Goal: Book appointment/travel/reservation

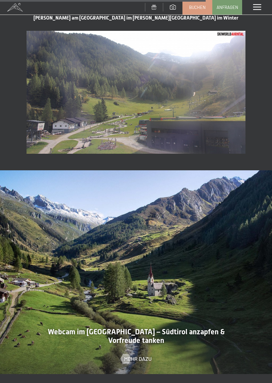
scroll to position [1054, 0]
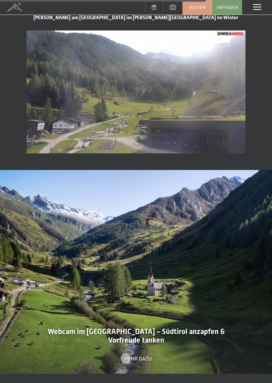
click at [202, 325] on div at bounding box center [136, 272] width 272 height 204
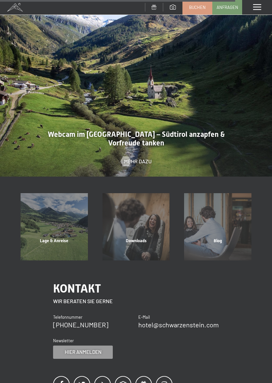
scroll to position [1252, 0]
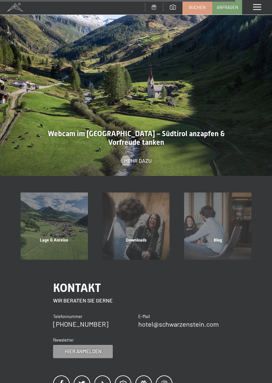
click at [138, 237] on div "Downloads" at bounding box center [136, 248] width 82 height 23
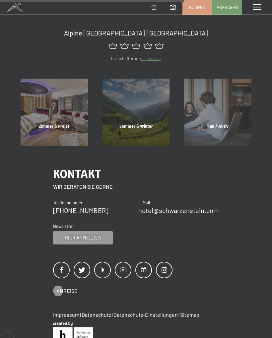
scroll to position [279, 0]
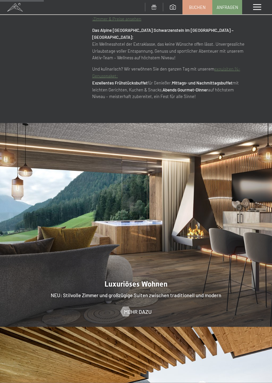
scroll to position [562, 0]
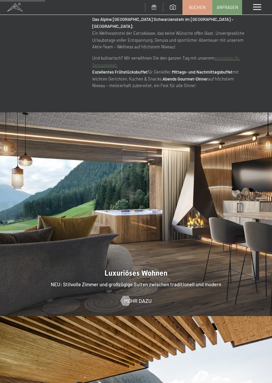
click at [219, 222] on div at bounding box center [136, 214] width 272 height 204
click at [245, 196] on div at bounding box center [136, 214] width 272 height 204
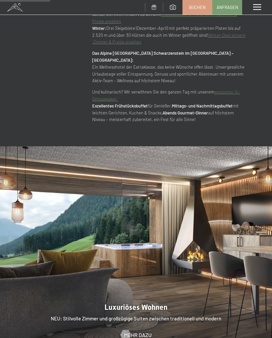
scroll to position [532, 0]
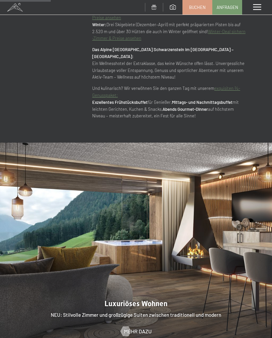
click at [142, 328] on span "Mehr dazu" at bounding box center [138, 331] width 28 height 7
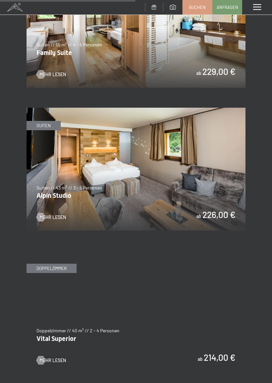
scroll to position [1269, 0]
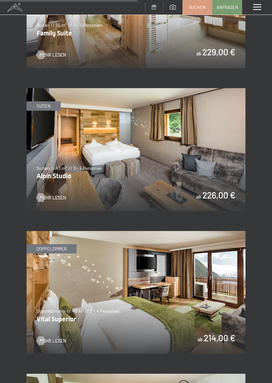
click at [219, 330] on img at bounding box center [136, 292] width 219 height 123
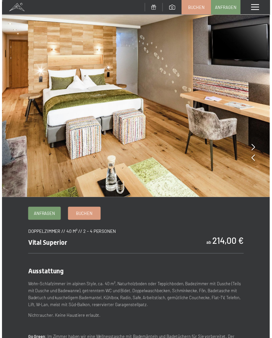
scroll to position [5, 0]
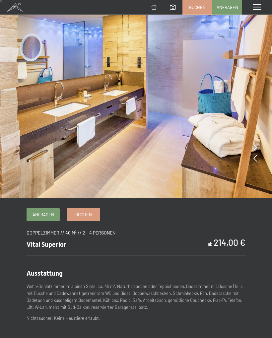
click at [45, 213] on span "Anfragen" at bounding box center [43, 214] width 22 height 6
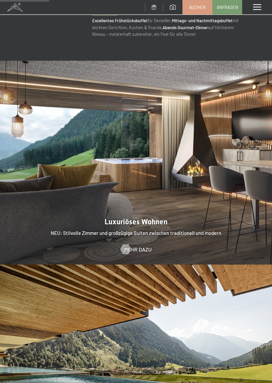
scroll to position [614, 0]
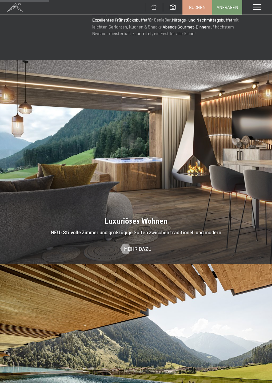
click at [146, 245] on span "Mehr dazu" at bounding box center [138, 248] width 28 height 7
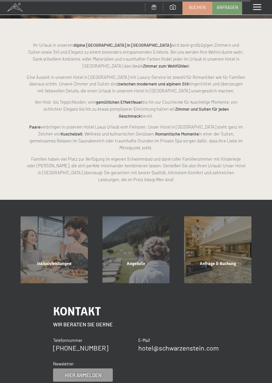
scroll to position [2356, 0]
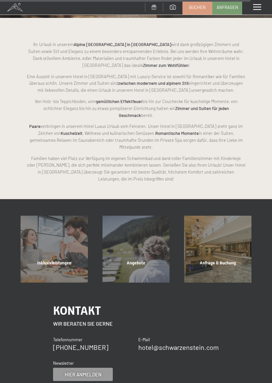
click at [144, 260] on div "Angebote" at bounding box center [136, 271] width 82 height 23
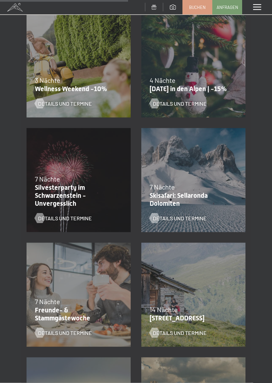
scroll to position [509, 0]
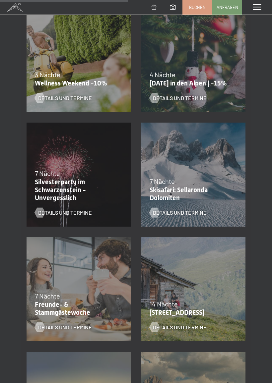
click at [212, 241] on div "27.06.–09.08.2026 29.08.–13.09.2026 14 Nächte Bleibe 14, zahle 13 Details und T…" at bounding box center [193, 289] width 115 height 115
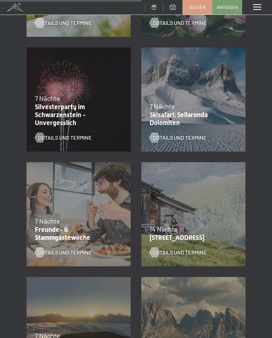
scroll to position [575, 0]
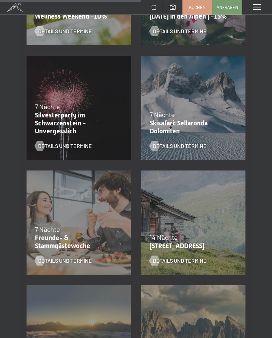
click at [66, 142] on span "Details und Termine" at bounding box center [65, 145] width 54 height 7
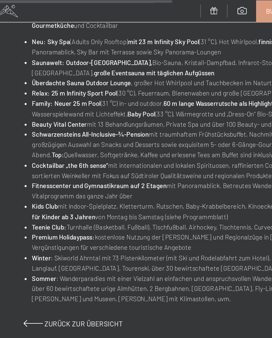
scroll to position [353, 0]
